Goal: Contribute content: Add original content to the website for others to see

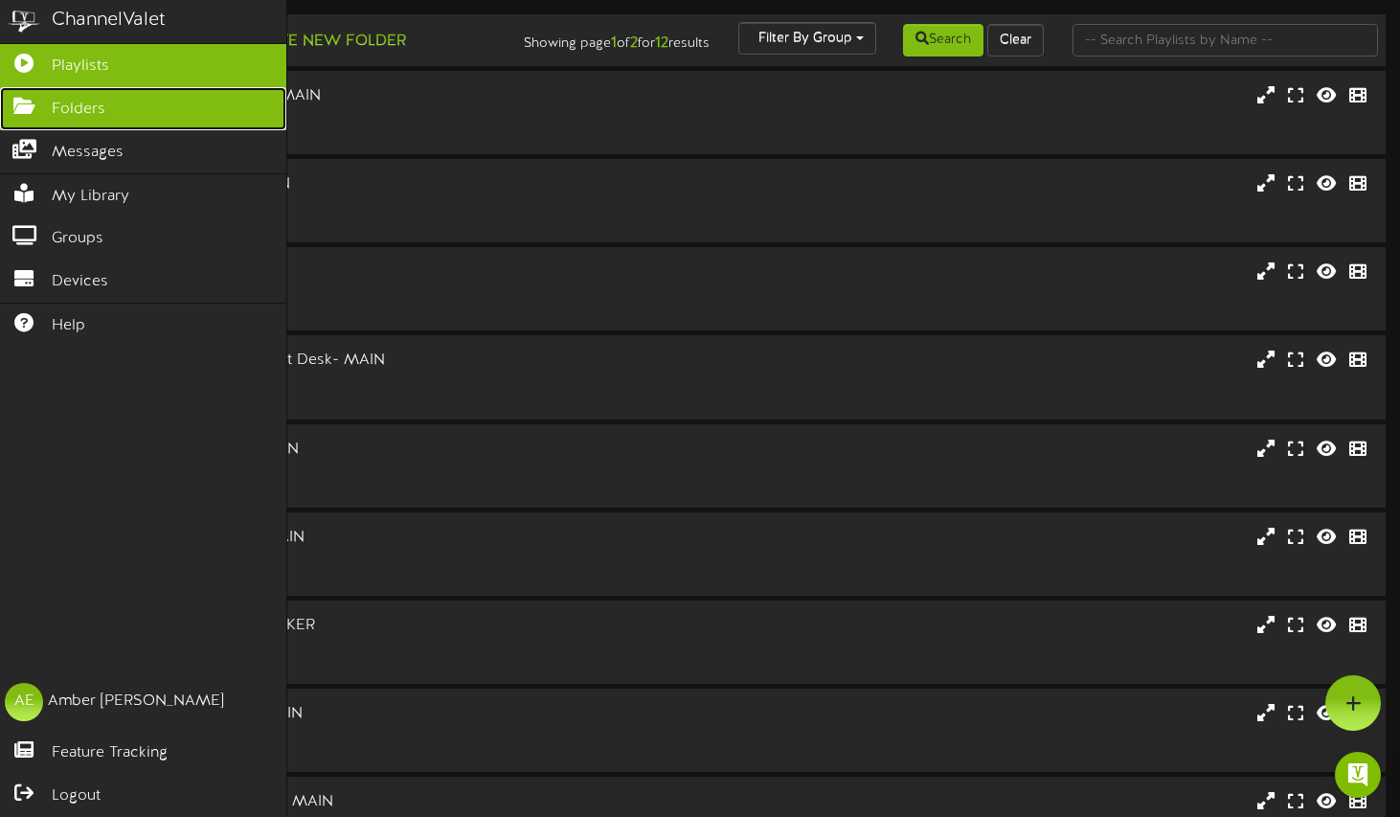
drag, startPoint x: 22, startPoint y: 102, endPoint x: 56, endPoint y: 104, distance: 33.6
click at [22, 102] on icon at bounding box center [24, 104] width 48 height 14
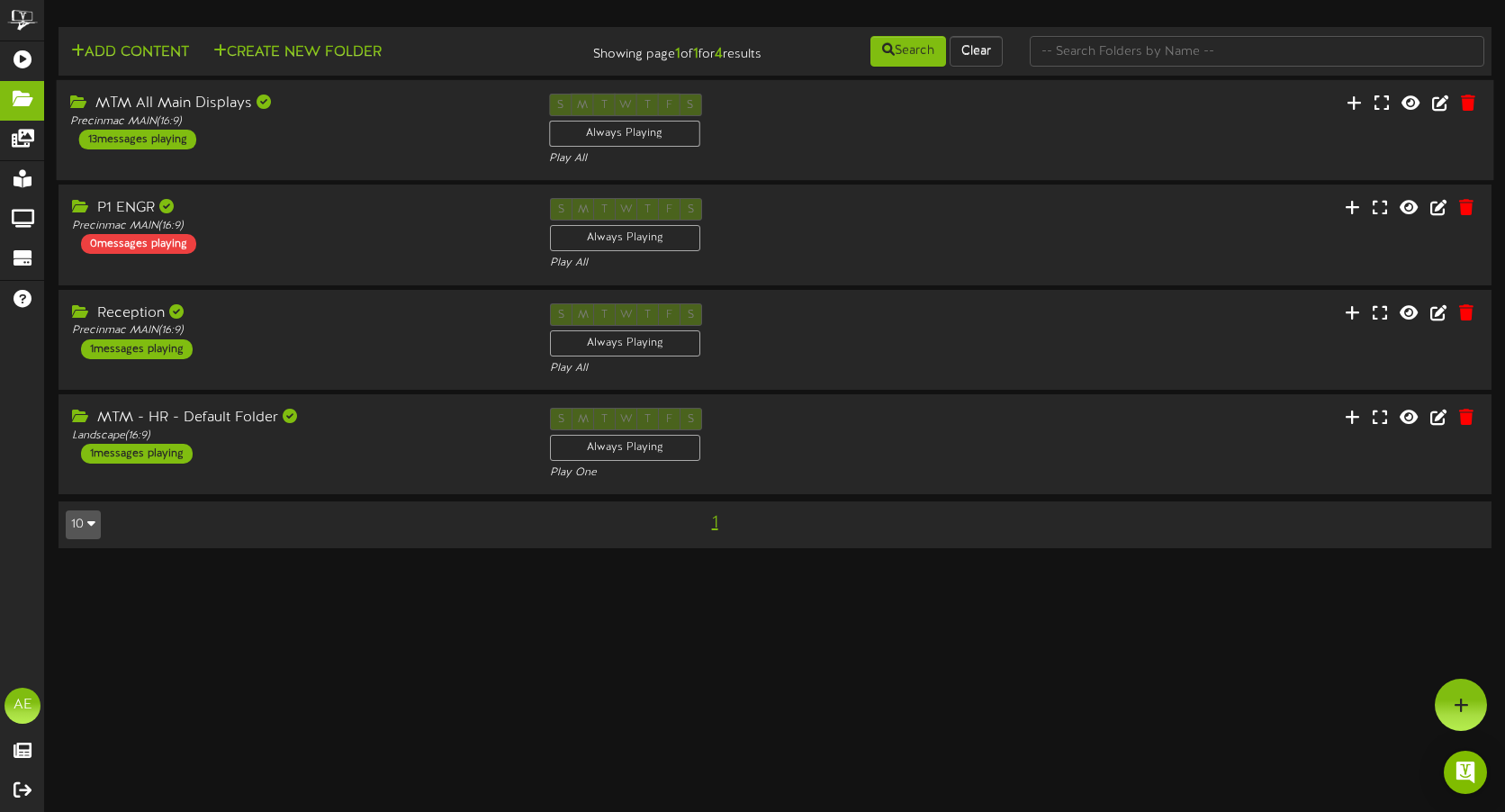
click at [298, 130] on div "MTM All Main Displays Precinmac MAIN ( 16:9 ) 13 messages playing" at bounding box center [296, 121] width 479 height 55
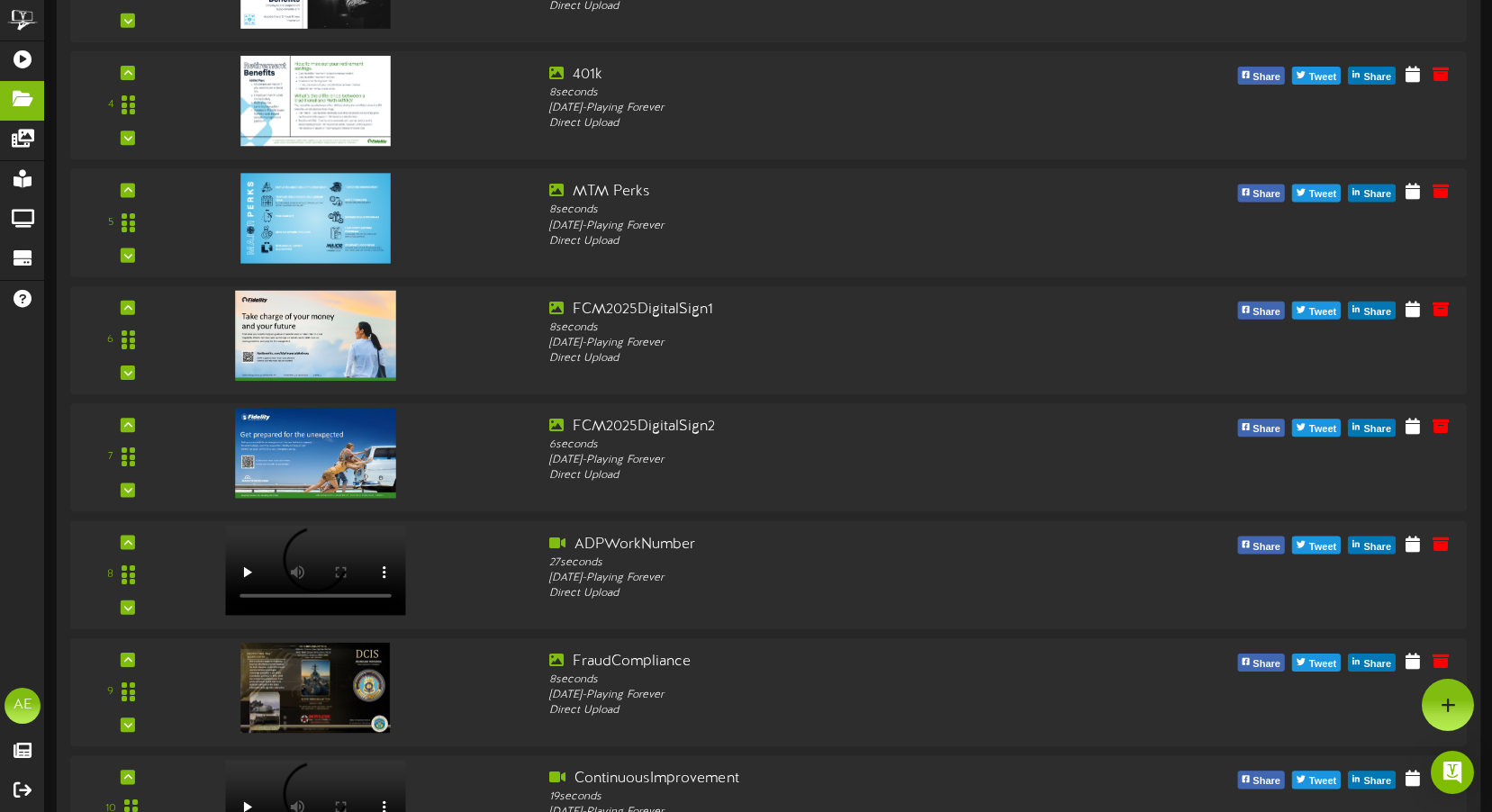
scroll to position [38, 0]
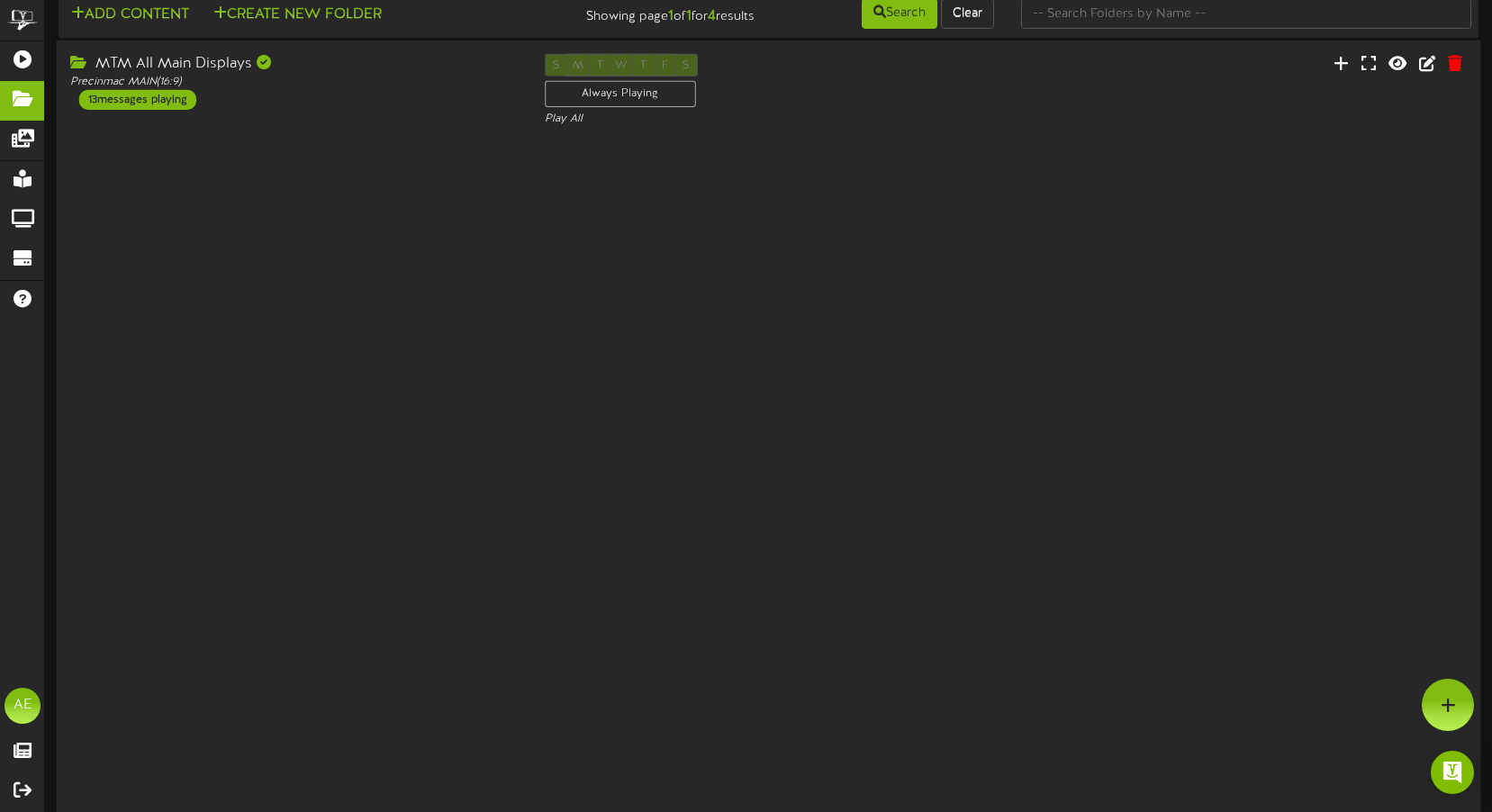
scroll to position [0, 0]
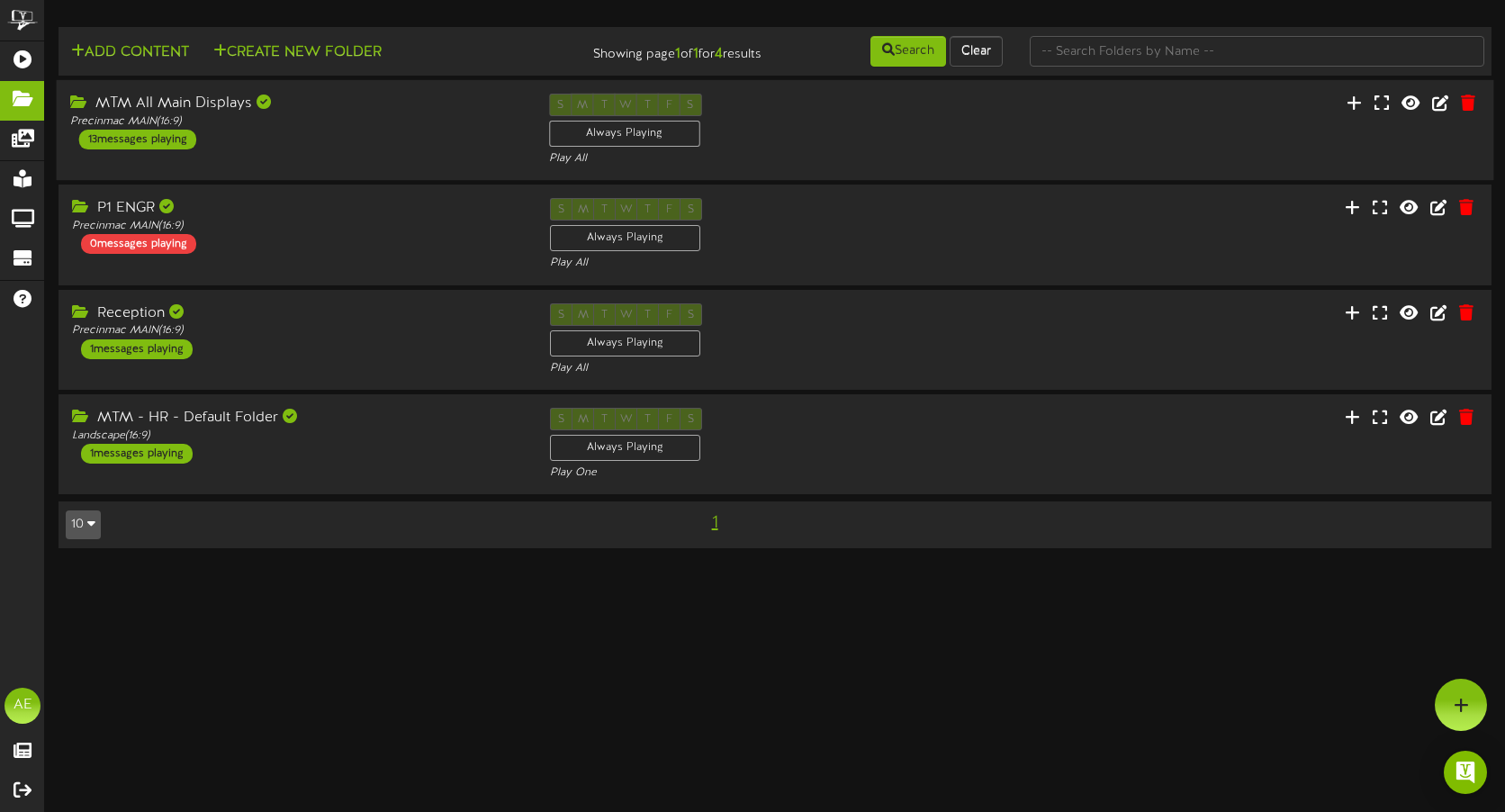
drag, startPoint x: 137, startPoint y: 128, endPoint x: 267, endPoint y: 153, distance: 132.4
click at [134, 128] on div "Precinmac MAIN ( 16:9 )" at bounding box center [296, 122] width 452 height 15
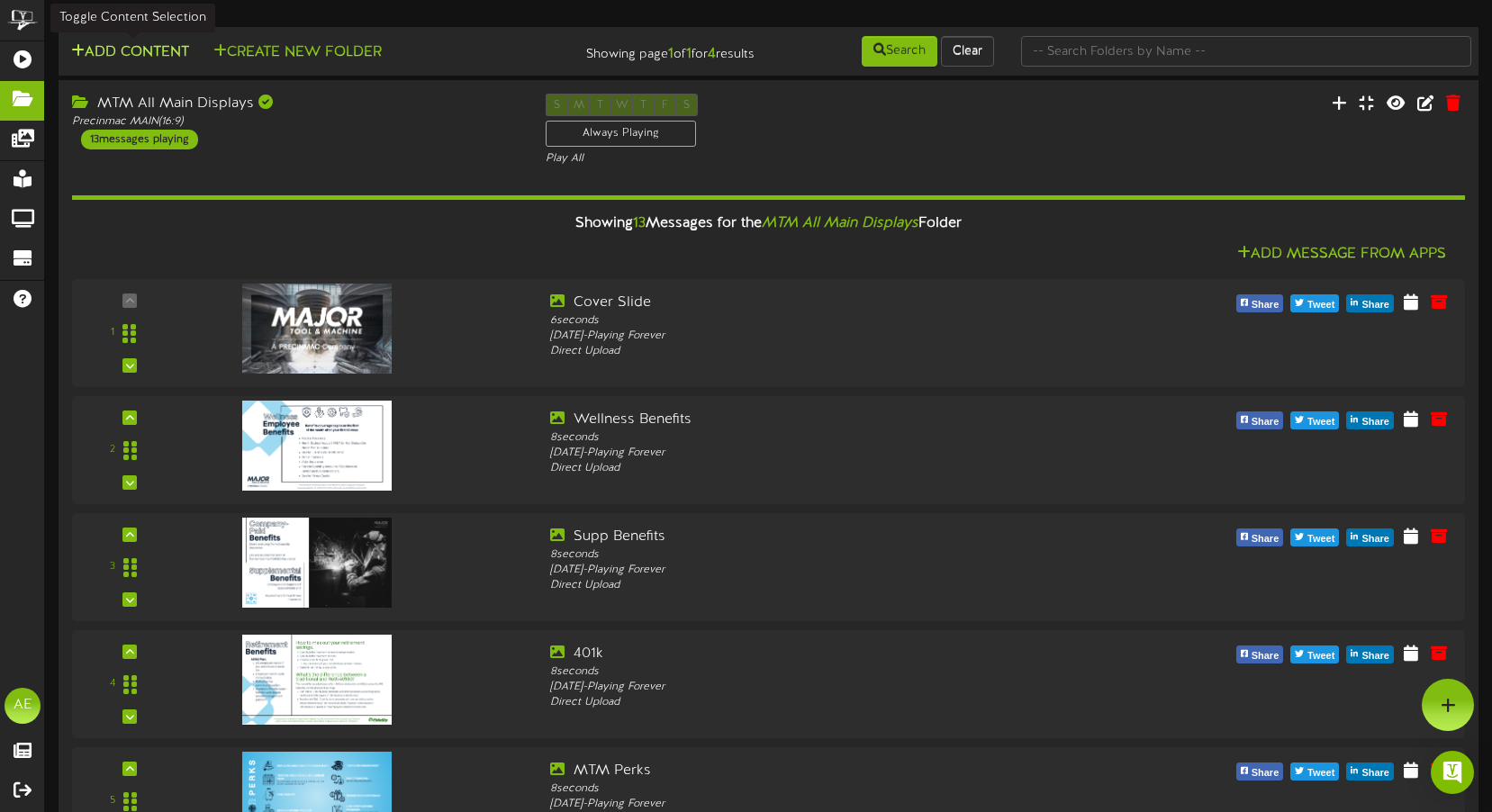
click at [139, 49] on button "Add Content" at bounding box center [130, 53] width 129 height 23
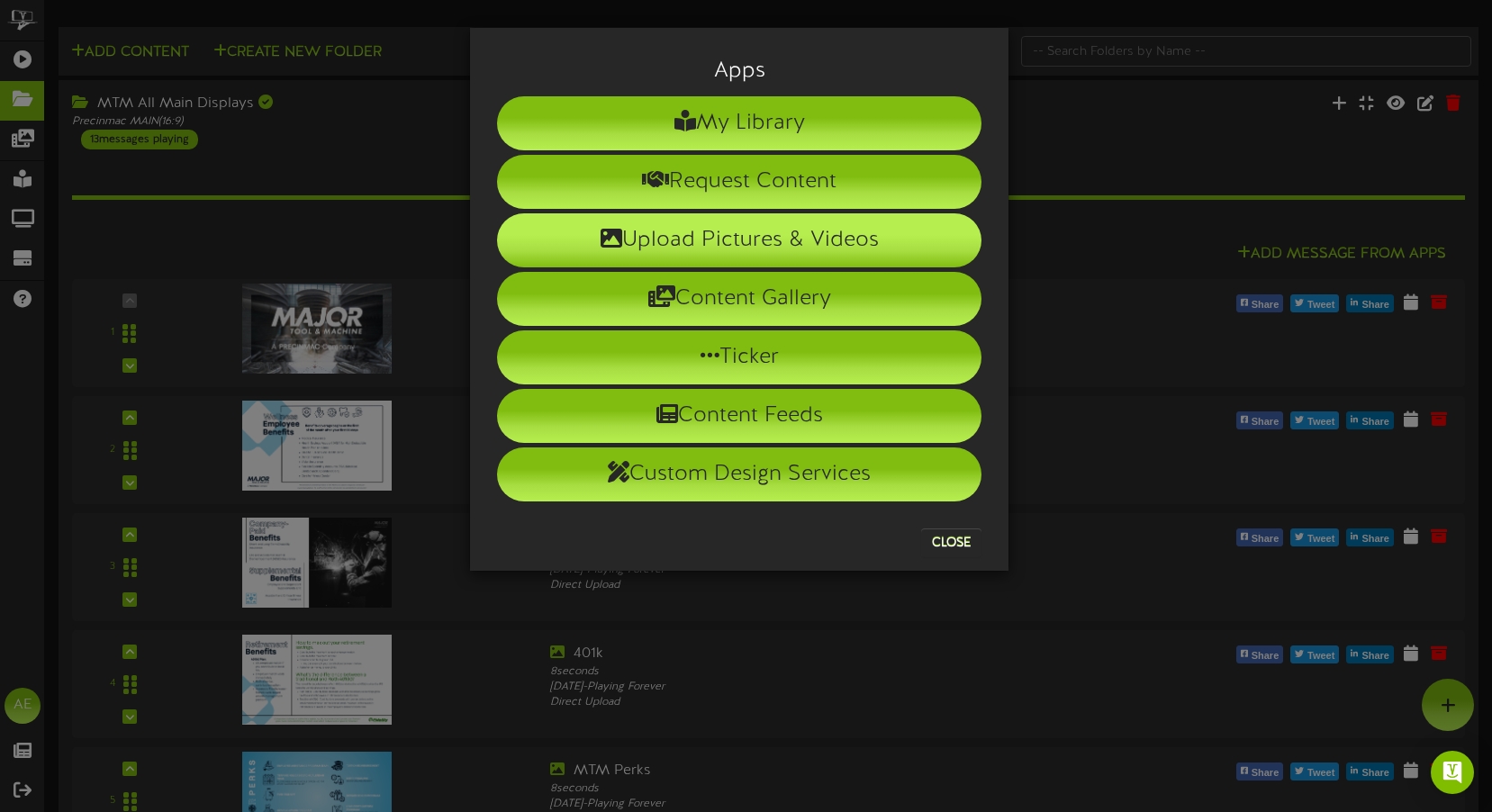
click at [712, 243] on li "Upload Pictures & Videos" at bounding box center [739, 240] width 484 height 54
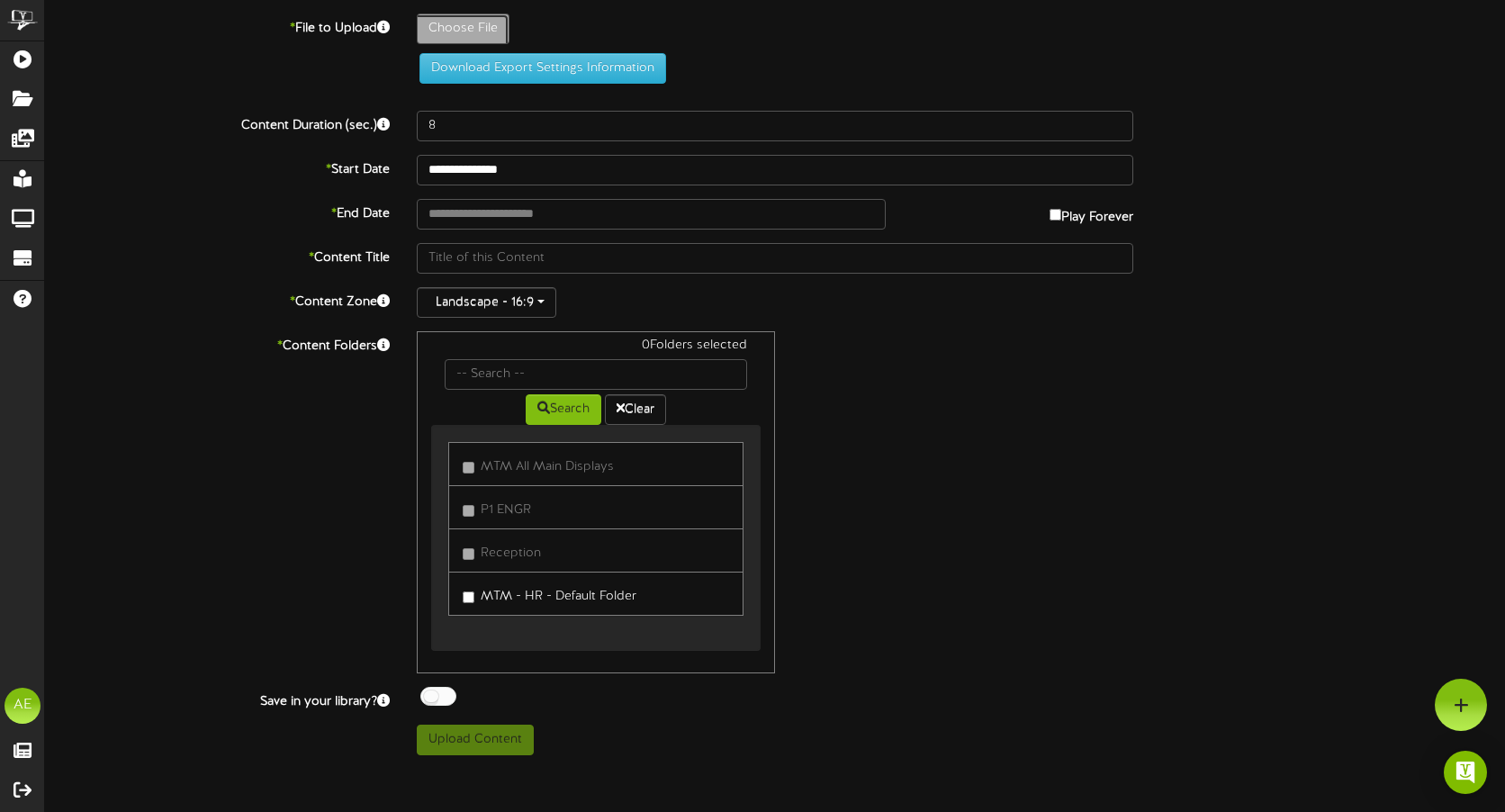
type input "**********"
type input "Birthday8112025"
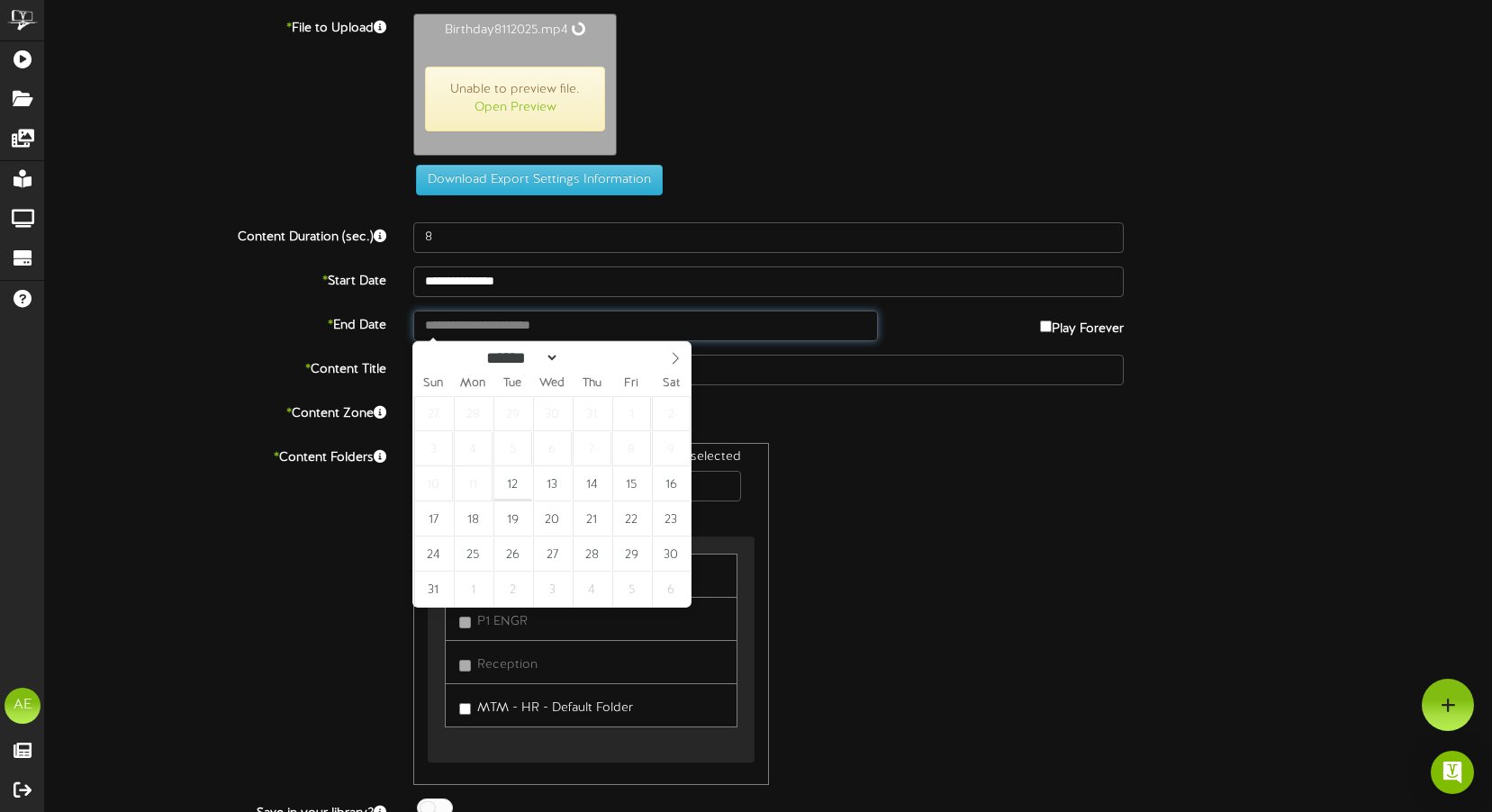
click at [521, 330] on input "text" at bounding box center [646, 325] width 464 height 31
type input "**********"
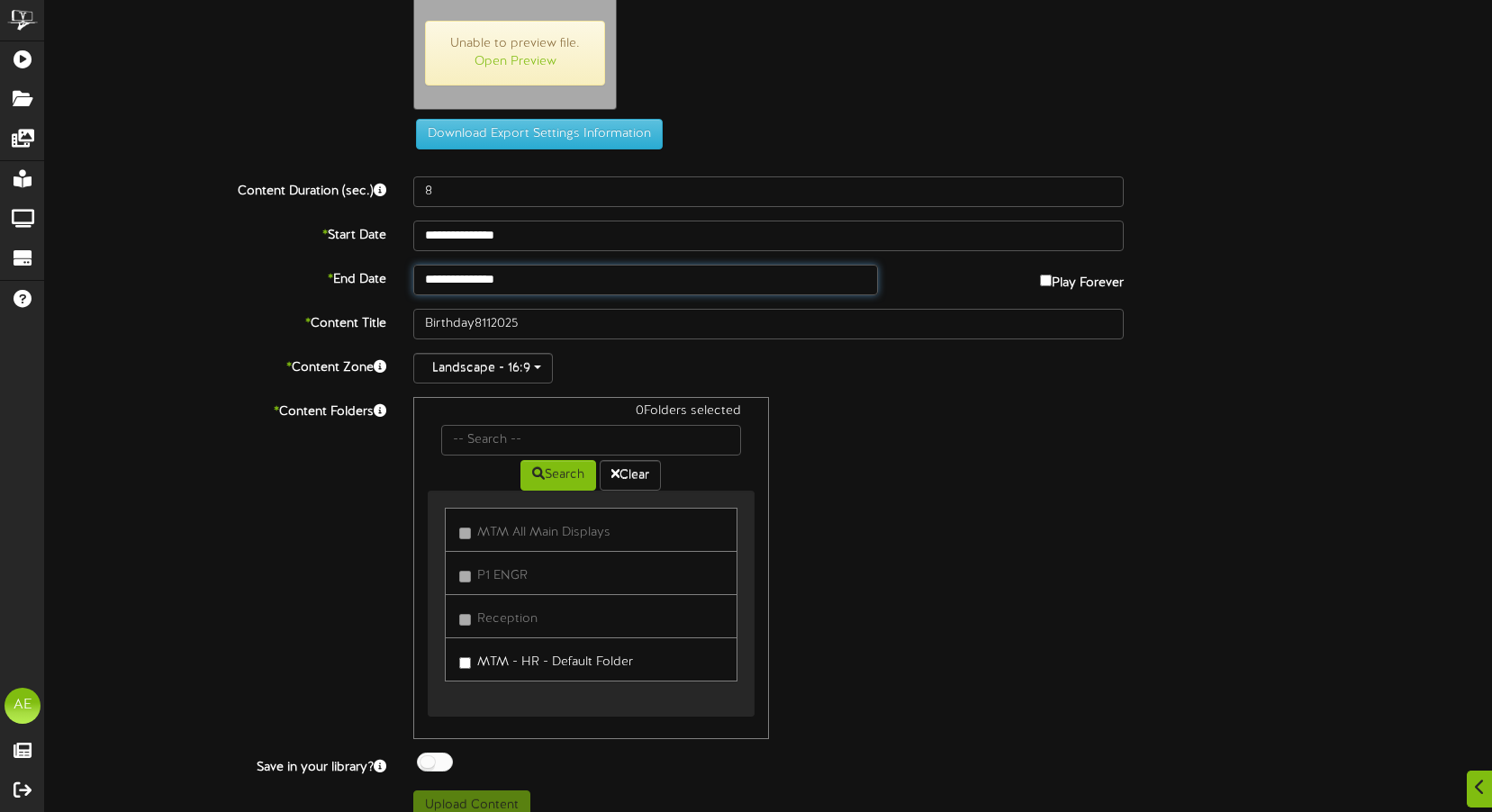
scroll to position [68, 0]
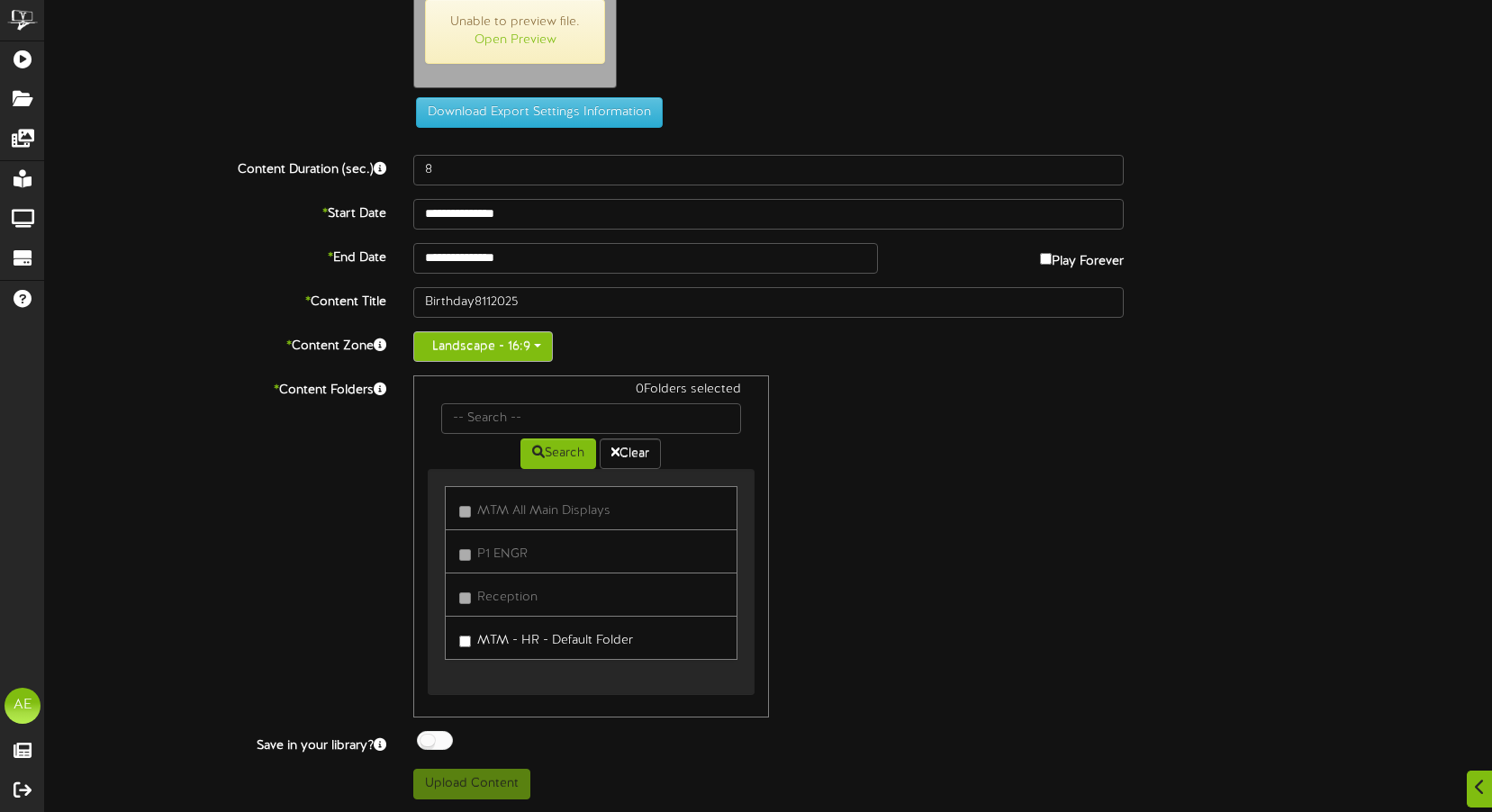
click at [500, 352] on button "Landscape - 16:9" at bounding box center [483, 346] width 139 height 31
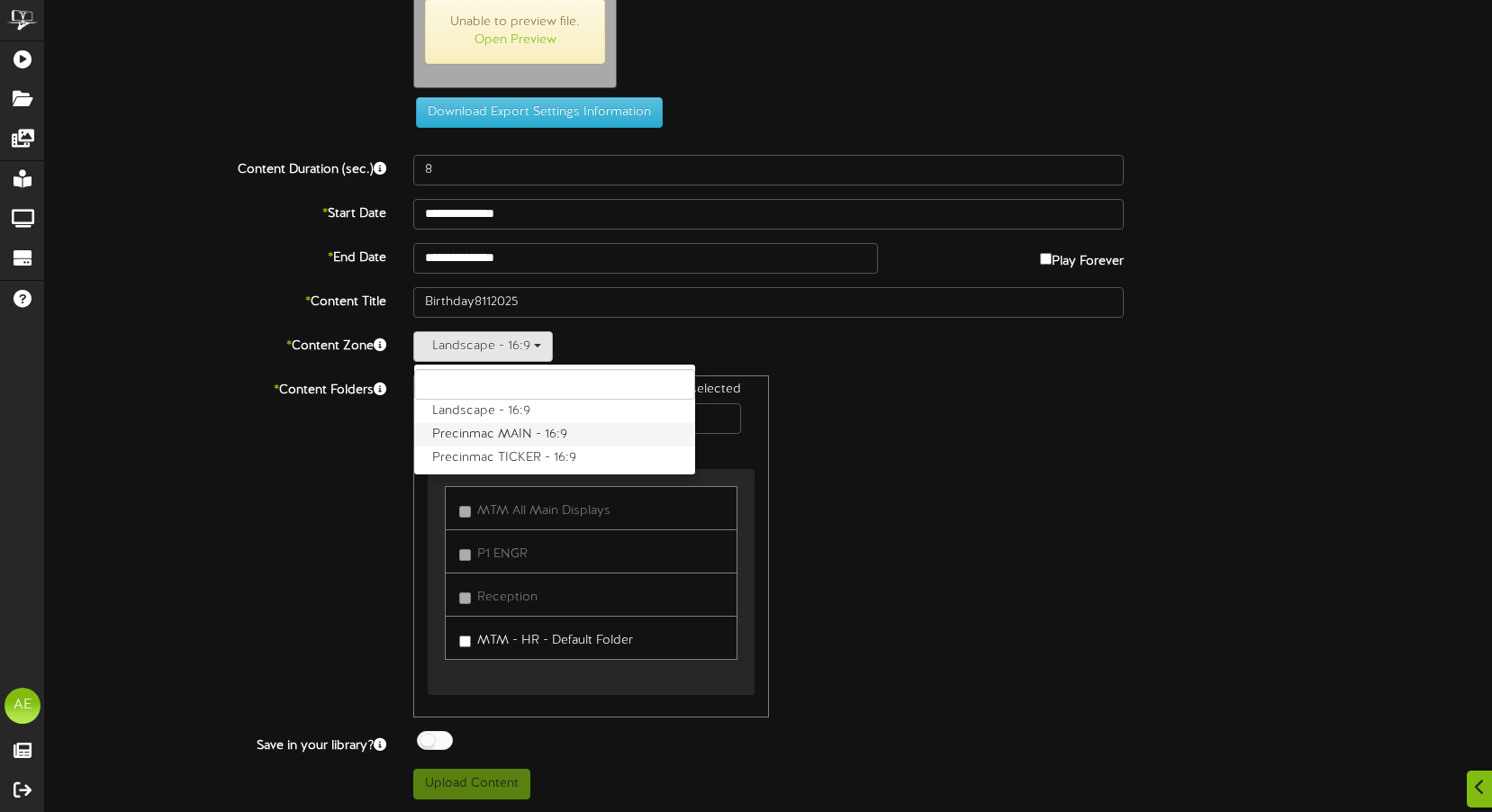
click at [454, 435] on label "Precinmac MAIN - 16:9" at bounding box center [555, 434] width 281 height 23
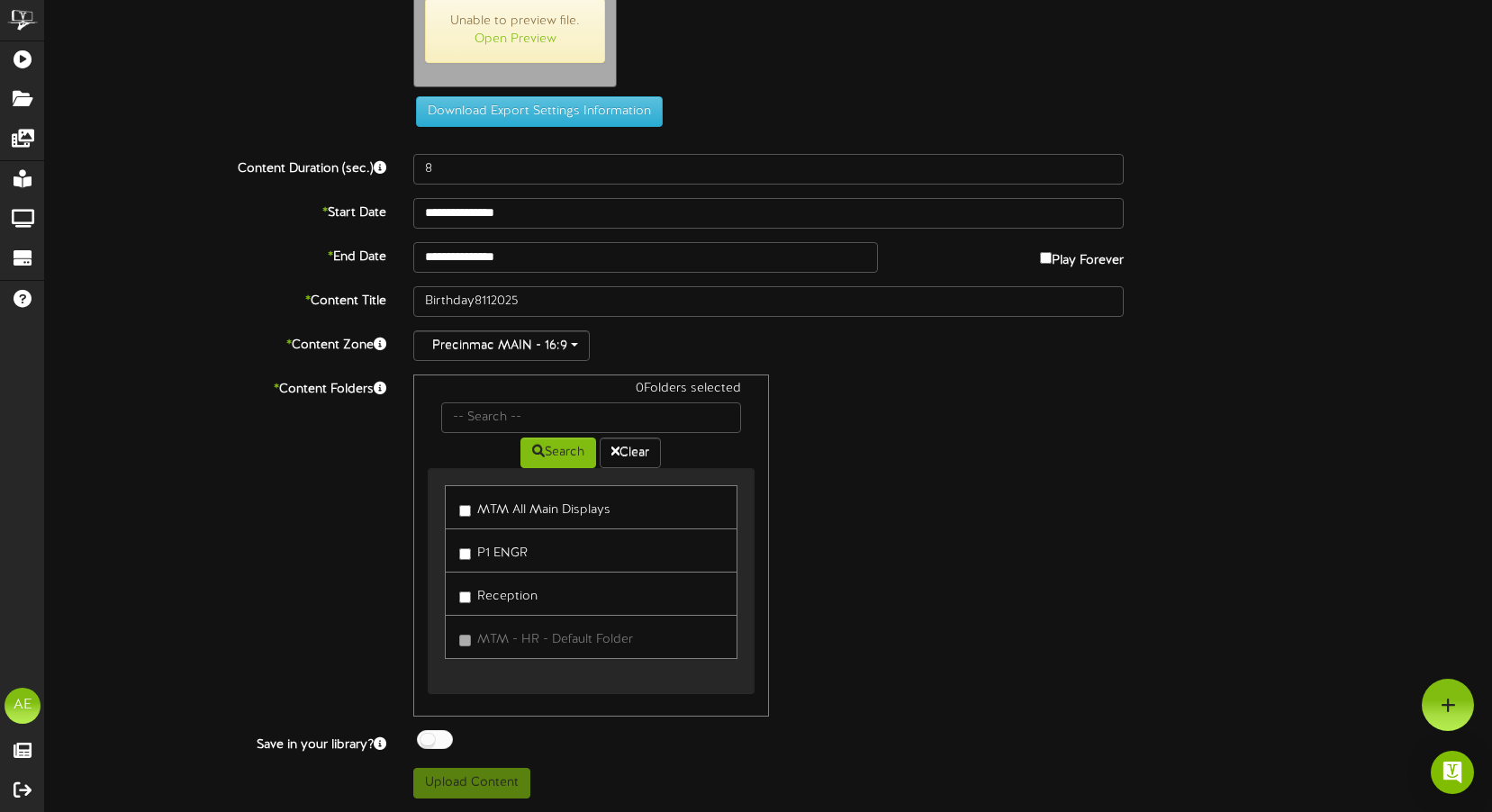
scroll to position [67, 0]
click at [514, 516] on label "MTM All Main Displays" at bounding box center [534, 508] width 151 height 24
type input "72"
click at [481, 767] on button "Upload Content" at bounding box center [472, 783] width 118 height 31
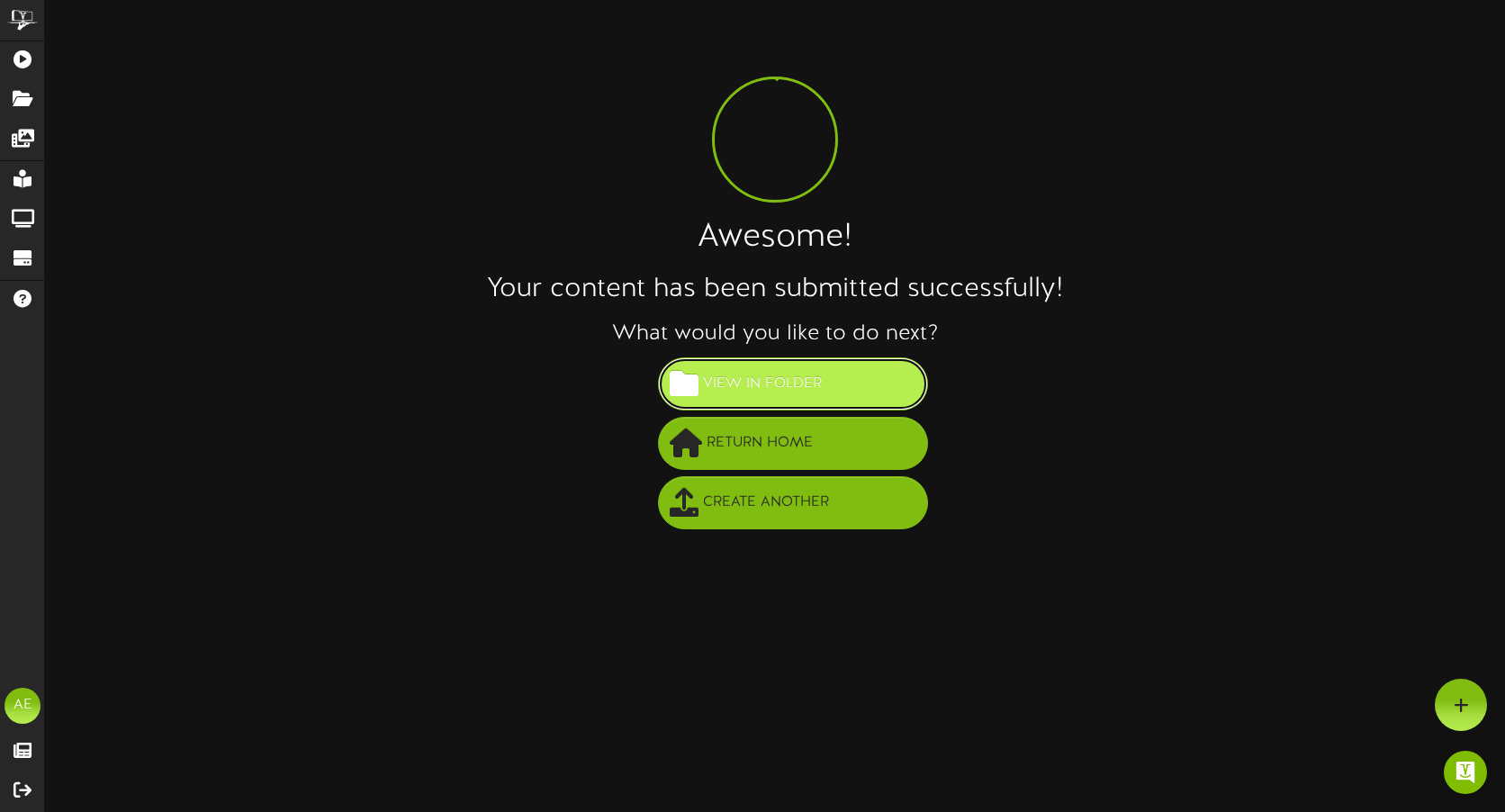
click at [754, 382] on span "View in Folder" at bounding box center [762, 384] width 128 height 30
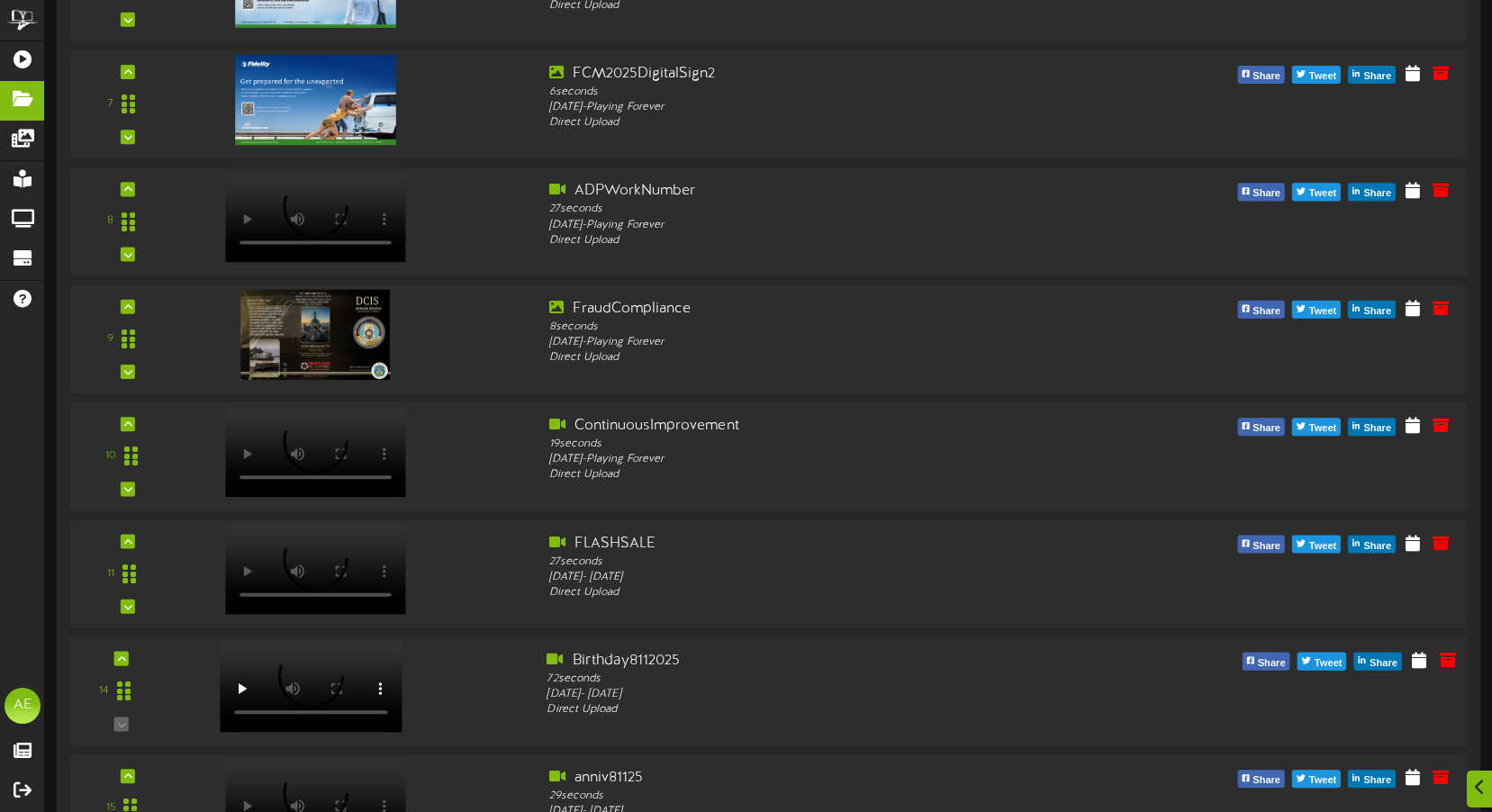
scroll to position [1123, 0]
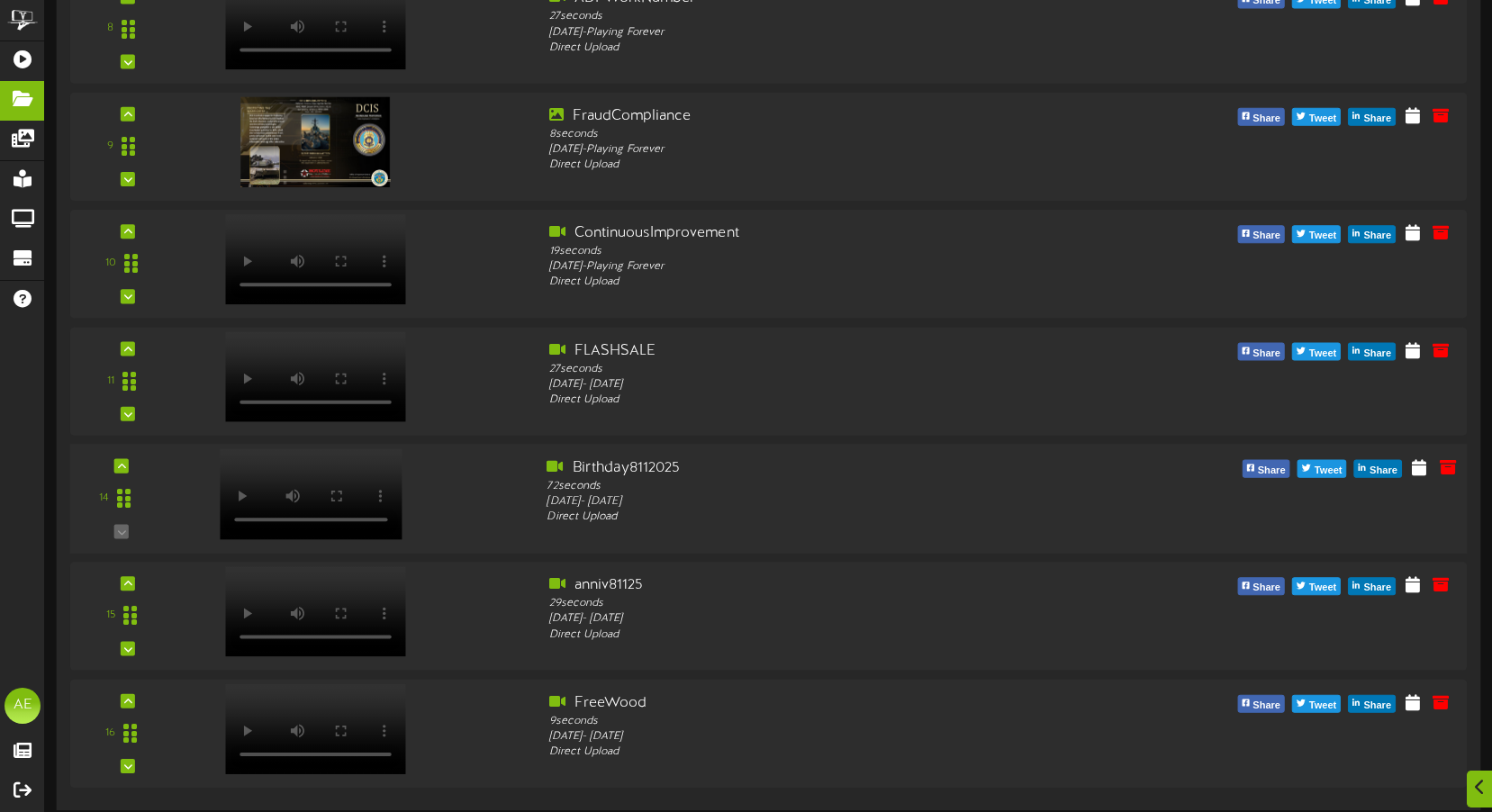
click at [320, 489] on div at bounding box center [308, 476] width 210 height 91
click at [245, 517] on div at bounding box center [308, 476] width 210 height 91
